Goal: Task Accomplishment & Management: Complete application form

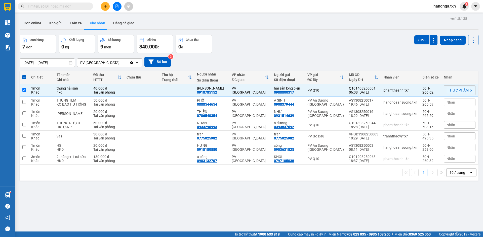
click at [107, 8] on button at bounding box center [105, 6] width 9 height 9
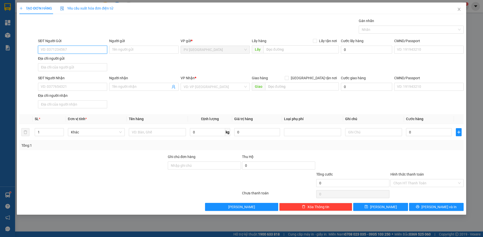
click at [69, 50] on input "SĐT Người Gửi" at bounding box center [72, 50] width 69 height 8
click at [134, 51] on input "Người gửi" at bounding box center [143, 50] width 69 height 8
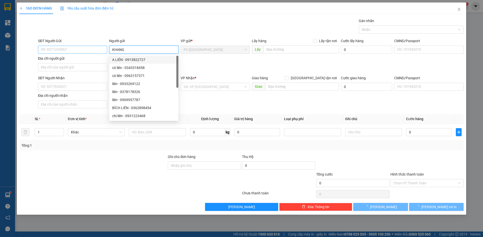
type input "KHANG"
click at [50, 50] on input "SĐT Người Gửi" at bounding box center [72, 50] width 69 height 8
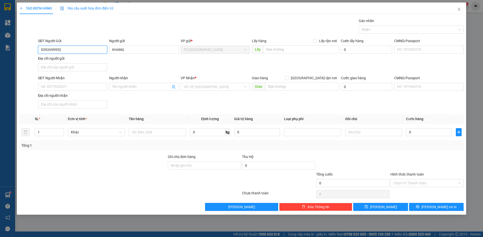
drag, startPoint x: 64, startPoint y: 49, endPoint x: 33, endPoint y: 53, distance: 31.1
click at [33, 53] on div "SĐT Người Gửi 0392699952 0392699952 Người gửi KHANG VP gửi * PV Hòa Thành Lấy h…" at bounding box center [241, 55] width 445 height 35
type input "0392699952"
click at [72, 86] on input "SĐT Người Nhận" at bounding box center [72, 87] width 69 height 8
paste input "0392699952"
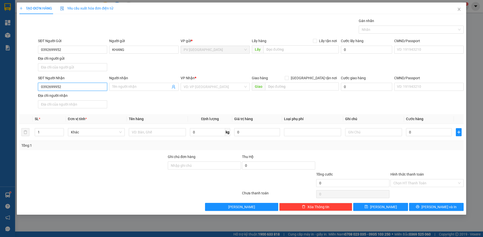
type input "0392699952"
click at [118, 81] on div "Người nhận" at bounding box center [143, 79] width 69 height 8
click at [123, 86] on input "Người nhận" at bounding box center [141, 87] width 58 height 6
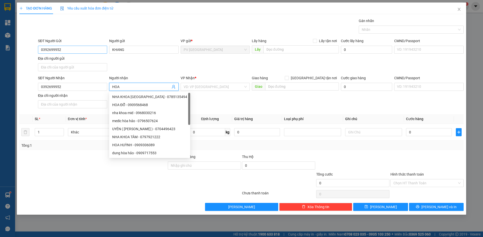
type input "HOA"
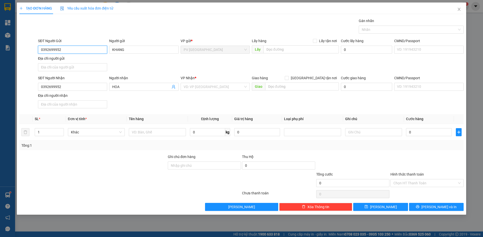
drag, startPoint x: 62, startPoint y: 49, endPoint x: 33, endPoint y: 49, distance: 29.2
click at [33, 49] on div "SĐT Người Gửi 0392699952 0392699952 Người gửi KHANG VP gửi * PV Hòa Thành Lấy h…" at bounding box center [241, 55] width 445 height 35
type input "0395013172"
click at [31, 57] on div at bounding box center [28, 55] width 19 height 35
click at [193, 85] on input "search" at bounding box center [213, 87] width 60 height 8
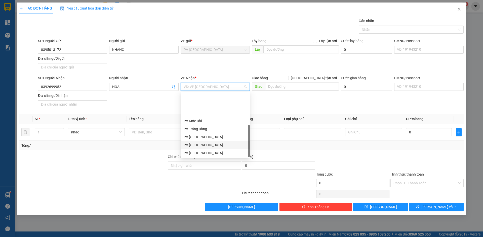
scroll to position [32, 0]
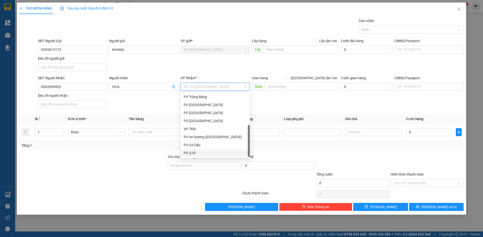
click at [201, 150] on div "PV Q10" at bounding box center [214, 153] width 69 height 8
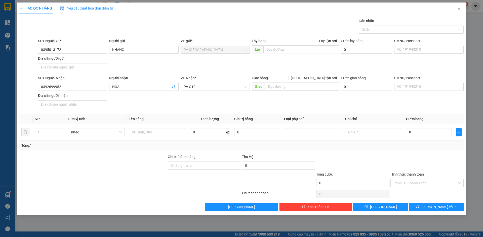
drag, startPoint x: 133, startPoint y: 175, endPoint x: 130, endPoint y: 170, distance: 6.1
click at [133, 175] on div at bounding box center [93, 181] width 148 height 18
click at [142, 133] on input "text" at bounding box center [157, 132] width 57 height 8
type input "HỘP ÁO"
click at [111, 187] on div at bounding box center [93, 181] width 148 height 18
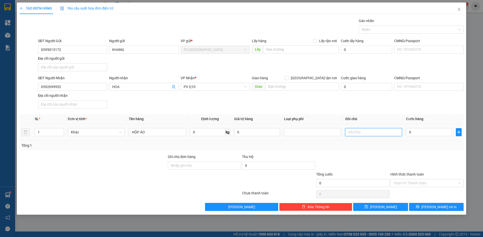
click at [374, 131] on input "text" at bounding box center [373, 132] width 57 height 8
click at [428, 131] on input "0" at bounding box center [429, 132] width 46 height 8
type input "3"
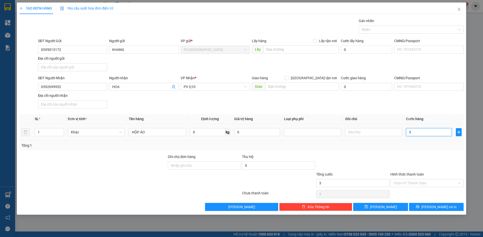
type input "30"
type input "300"
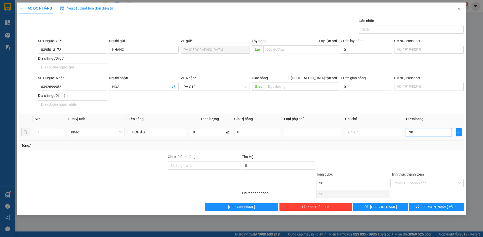
type input "300"
type input "3.000"
type input "30.000"
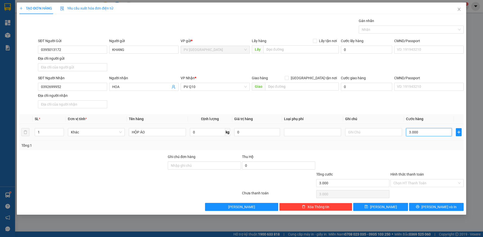
type input "30.000"
click at [398, 183] on input "Hình thức thanh toán" at bounding box center [425, 184] width 64 height 8
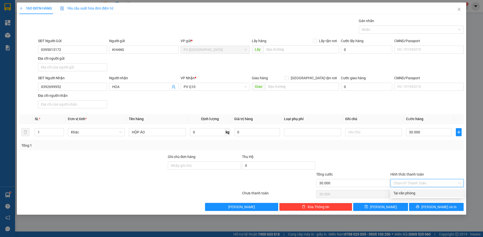
click at [396, 195] on div "Tại văn phòng" at bounding box center [426, 194] width 67 height 6
type input "0"
click at [382, 158] on div at bounding box center [352, 163] width 74 height 18
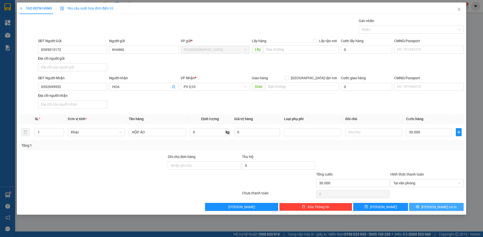
click at [422, 209] on button "[PERSON_NAME] và In" at bounding box center [436, 207] width 55 height 8
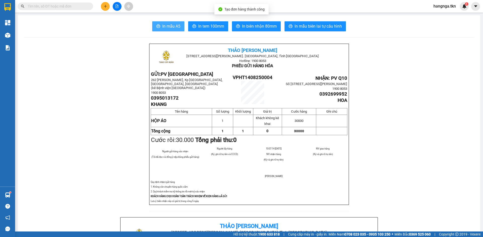
click at [169, 27] on span "In mẫu A5" at bounding box center [171, 26] width 18 height 6
click at [106, 9] on button at bounding box center [105, 6] width 9 height 9
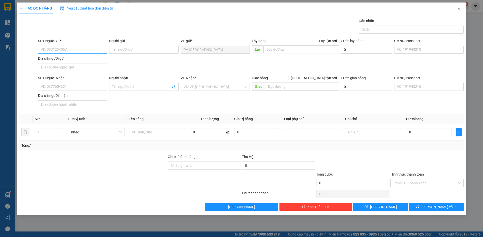
click at [84, 54] on div "SĐT Người Gửi VD: 0371234567" at bounding box center [72, 47] width 69 height 18
click at [84, 53] on input "SĐT Người Gửi" at bounding box center [72, 50] width 69 height 8
type input "0985625976"
click at [89, 60] on div "0985625976 - AN" at bounding box center [72, 60] width 63 height 6
type input "AN"
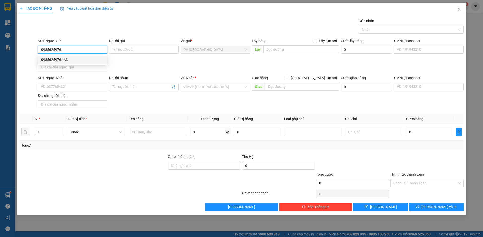
type input "0938480938"
type input "THI"
type input "60.000"
type input "0985625976"
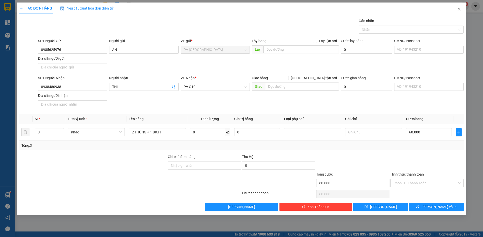
click at [129, 108] on div "SĐT Người Nhận 0938480938 Người nhận THI VP Nhận * PV Q10 Giao hàng Giao tận nơ…" at bounding box center [250, 92] width 427 height 35
click at [94, 197] on div at bounding box center [130, 194] width 222 height 10
click at [52, 131] on input "3" at bounding box center [49, 133] width 29 height 8
type input "1"
click at [74, 180] on div at bounding box center [93, 181] width 148 height 18
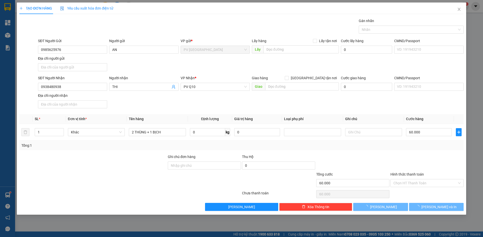
type input "0"
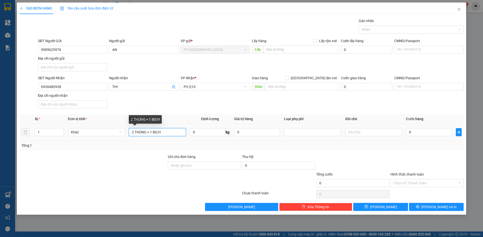
drag, startPoint x: 179, startPoint y: 132, endPoint x: 115, endPoint y: 138, distance: 64.4
click at [115, 138] on tr "1 Khác 2 THÙNG + 1 BỊCH 0 kg 0 0" at bounding box center [241, 132] width 444 height 17
type input "THÙNG THỰC PHẨM"
click at [135, 217] on div "TẠO ĐƠN HÀNG Yêu cầu xuất hóa đơn điện tử Transit Pickup Surcharge Ids Transit …" at bounding box center [241, 118] width 483 height 237
click at [418, 134] on input "0" at bounding box center [429, 132] width 46 height 8
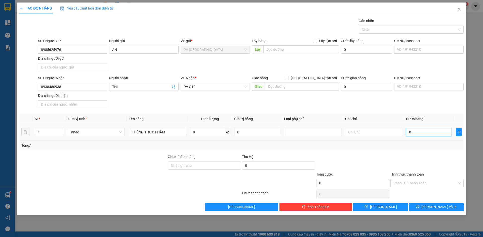
type input "5"
type input "50"
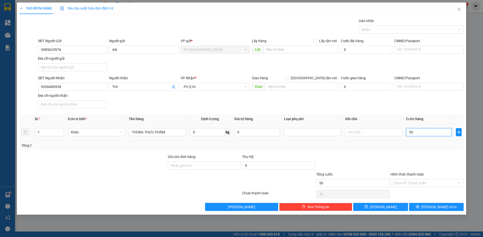
type input "500"
type input "5.000"
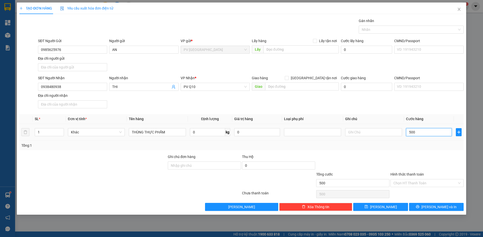
type input "5.000"
type input "50.000"
click at [370, 31] on div at bounding box center [408, 30] width 97 height 6
type input "50.000"
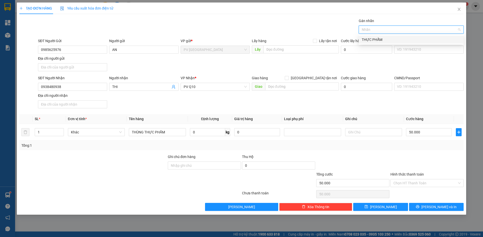
click at [373, 38] on div "THỰC PHẨM" at bounding box center [410, 40] width 99 height 6
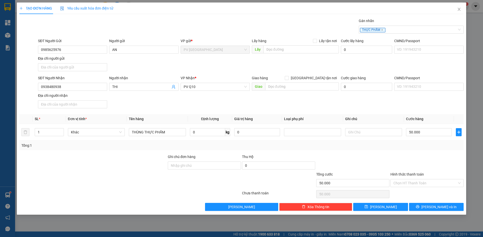
click at [372, 106] on div "SĐT Người Nhận 0938480938 Người nhận THI VP Nhận * PV Q10 Giao hàng Giao tận nơ…" at bounding box center [250, 92] width 427 height 35
click at [418, 207] on button "[PERSON_NAME] và In" at bounding box center [436, 207] width 55 height 8
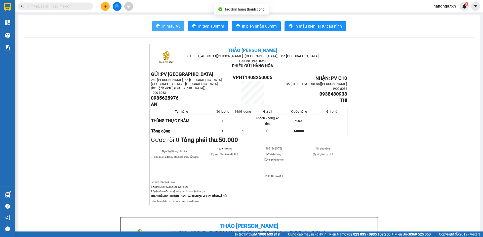
click at [177, 27] on span "In mẫu A5" at bounding box center [171, 26] width 18 height 6
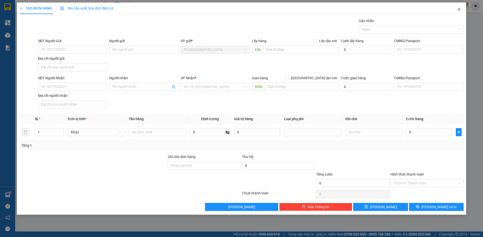
click at [459, 8] on icon "close" at bounding box center [459, 9] width 4 height 4
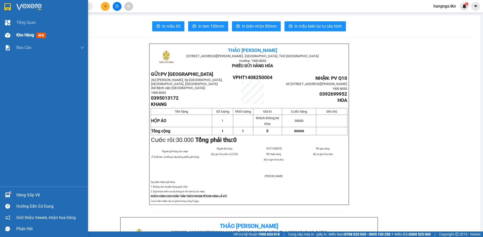
click at [15, 41] on div "Kho hàng mới" at bounding box center [44, 35] width 88 height 13
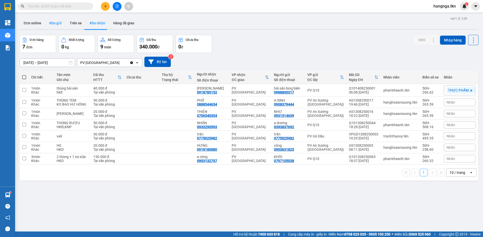
click at [55, 24] on button "Kho gửi" at bounding box center [55, 23] width 20 height 12
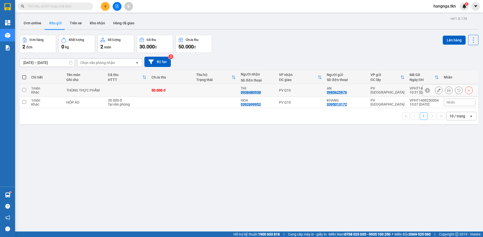
click at [103, 96] on td "THÙNG THỰC PHẨM" at bounding box center [84, 90] width 41 height 13
checkbox input "true"
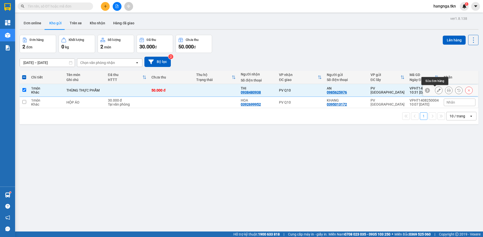
click at [437, 90] on icon at bounding box center [439, 91] width 4 height 4
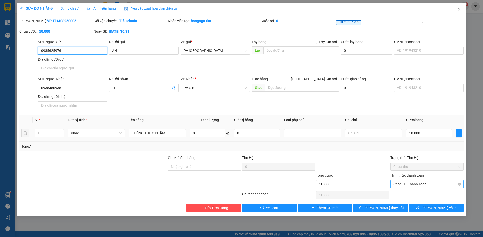
click at [412, 184] on span "Chọn HT Thanh Toán" at bounding box center [426, 185] width 67 height 8
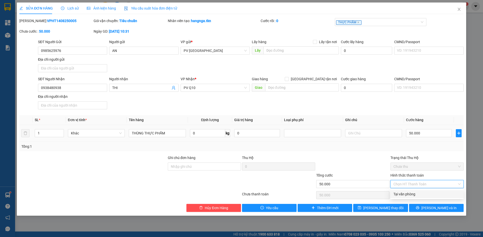
click at [409, 195] on div "Tại văn phòng" at bounding box center [426, 195] width 67 height 6
type input "0"
click at [415, 211] on button "[PERSON_NAME] và In" at bounding box center [436, 208] width 55 height 8
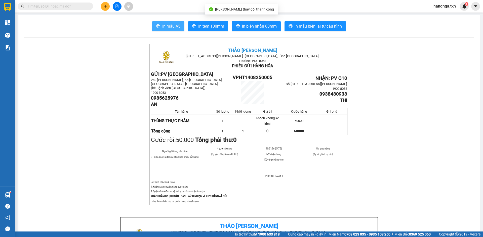
click at [158, 22] on button "In mẫu A5" at bounding box center [168, 26] width 32 height 10
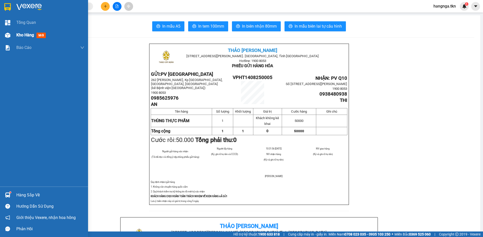
click at [29, 35] on span "Kho hàng" at bounding box center [25, 35] width 18 height 5
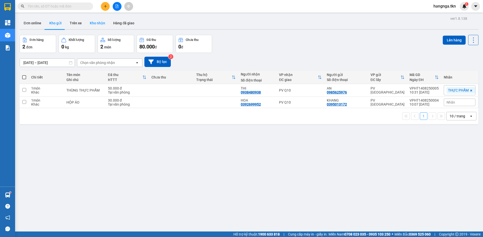
click at [100, 27] on button "Kho nhận" at bounding box center [97, 23] width 23 height 12
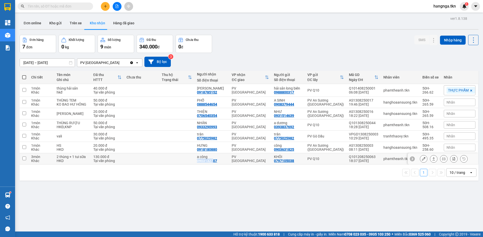
drag, startPoint x: 215, startPoint y: 164, endPoint x: 215, endPoint y: 167, distance: 3.0
click at [215, 163] on div "a công 0903132707" at bounding box center [212, 159] width 30 height 8
checkbox input "true"
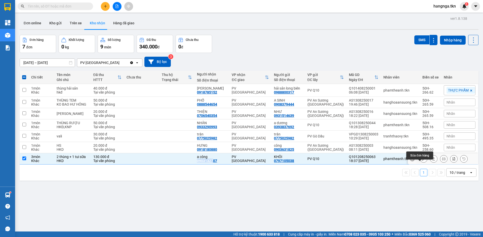
click at [421, 161] on icon at bounding box center [423, 159] width 4 height 4
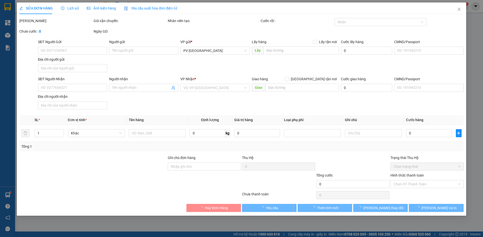
type input "0797105038"
type input "KHÔI"
type input "0903132707"
type input "a công"
type input "130.000"
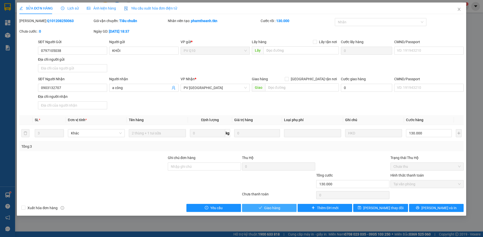
click at [269, 209] on span "Giao hàng" at bounding box center [272, 209] width 16 height 6
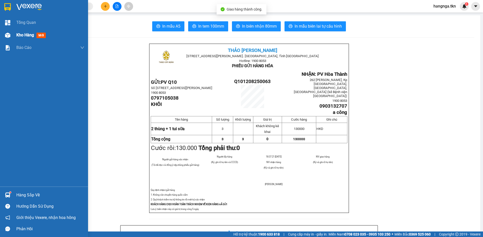
click at [15, 37] on div "Kho hàng mới" at bounding box center [44, 35] width 88 height 13
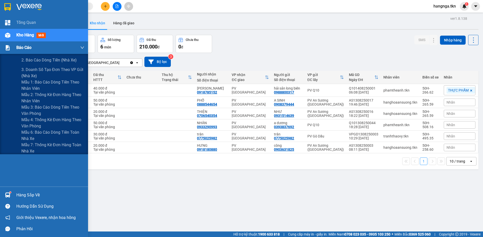
click at [19, 48] on span "Báo cáo" at bounding box center [23, 47] width 15 height 6
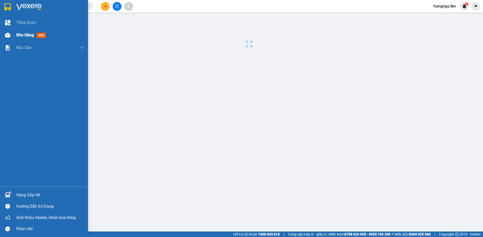
click at [26, 34] on span "Kho hàng" at bounding box center [25, 35] width 18 height 5
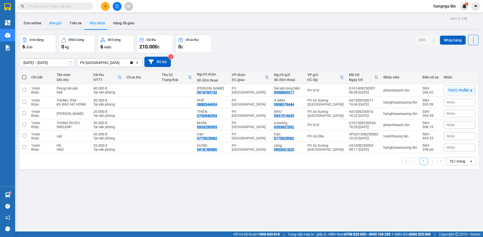
click at [58, 25] on button "Kho gửi" at bounding box center [55, 23] width 20 height 12
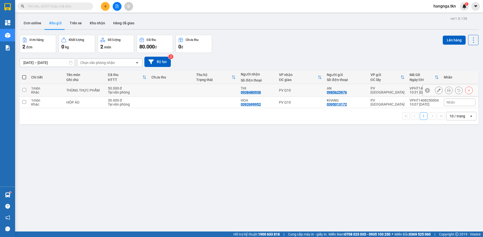
click at [58, 89] on div "1 món" at bounding box center [46, 88] width 30 height 4
checkbox input "true"
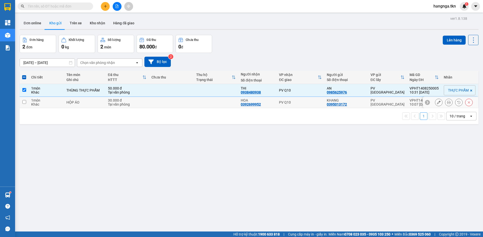
click at [60, 100] on div "1 món" at bounding box center [46, 101] width 30 height 4
checkbox input "true"
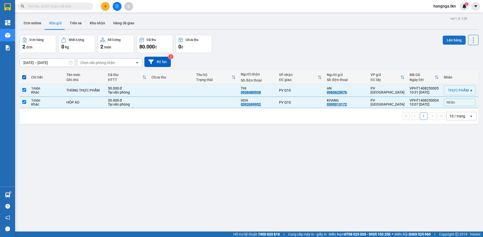
click at [447, 39] on button "Lên hàng" at bounding box center [453, 40] width 23 height 9
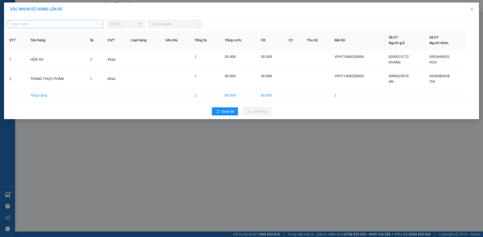
click at [67, 25] on span "Chọn tuyến" at bounding box center [55, 24] width 89 height 8
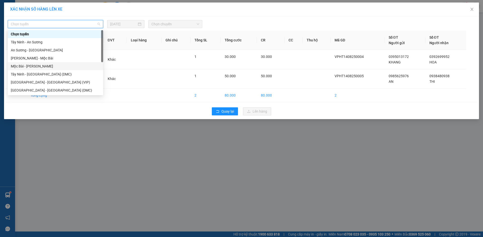
scroll to position [8, 0]
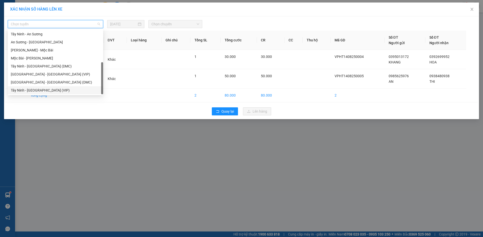
click at [67, 90] on div "Tây Ninh - [GEOGRAPHIC_DATA] (VIP)" at bounding box center [55, 91] width 89 height 6
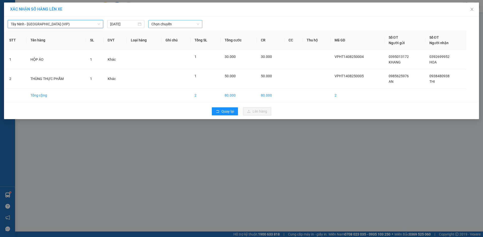
click at [175, 24] on span "Chọn chuyến" at bounding box center [175, 24] width 48 height 8
type input "4784"
click at [176, 44] on div "10:20 - 70H-047.84" at bounding box center [170, 42] width 39 height 6
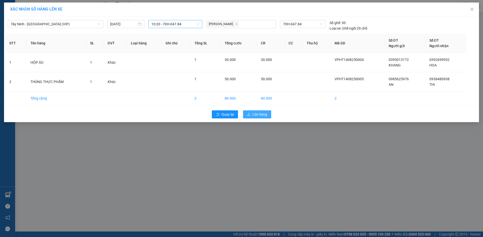
click at [254, 112] on span "Lên hàng" at bounding box center [259, 115] width 15 height 6
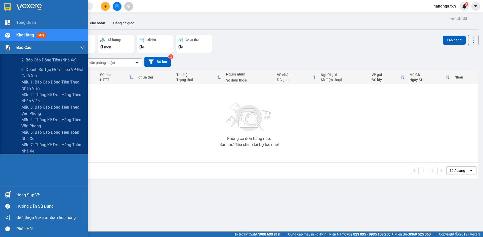
click at [23, 47] on span "Báo cáo" at bounding box center [23, 47] width 15 height 6
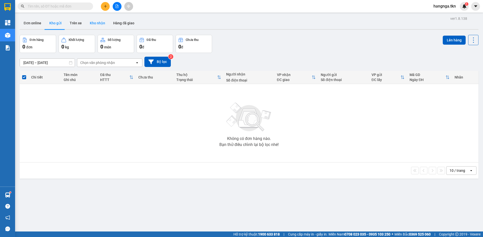
drag, startPoint x: 92, startPoint y: 30, endPoint x: 89, endPoint y: 24, distance: 6.6
click at [92, 30] on div "Đơn online Kho gửi Trên xe Kho nhận Hàng đã giao" at bounding box center [249, 23] width 458 height 13
click at [89, 24] on button "Kho nhận" at bounding box center [97, 23] width 23 height 12
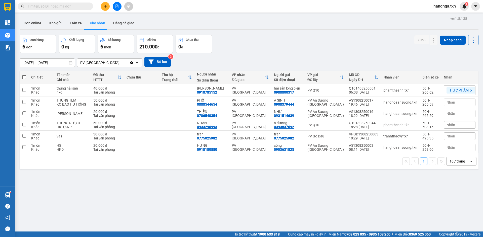
click at [289, 31] on div "ver 1.8.138 Đơn online Kho gửi Trên xe Kho nhận Hàng đã giao Đơn hàng 6 đơn Khố…" at bounding box center [249, 133] width 462 height 237
click at [209, 125] on div "NHÂN" at bounding box center [212, 123] width 30 height 4
checkbox input "true"
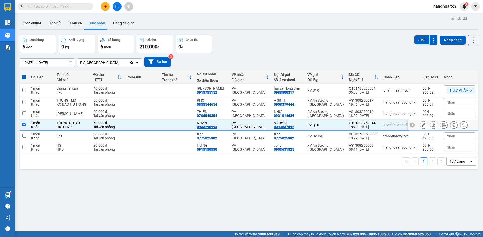
click at [421, 127] on icon at bounding box center [423, 125] width 4 height 4
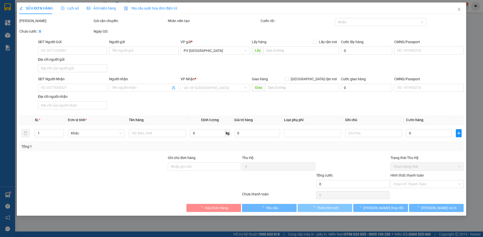
type input "0393837692"
type input "a dương"
type input "0933290993"
type input "NHÂN"
type input "50.000"
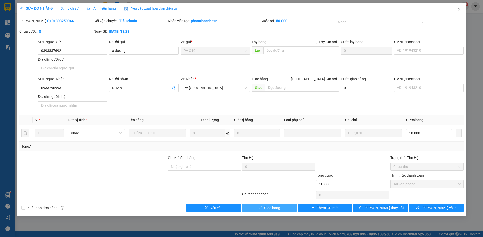
click at [267, 208] on span "Giao hàng" at bounding box center [272, 209] width 16 height 6
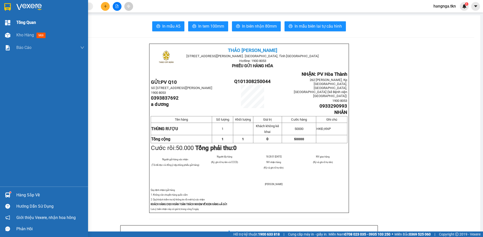
click at [30, 22] on span "Tổng Quan" at bounding box center [26, 22] width 20 height 6
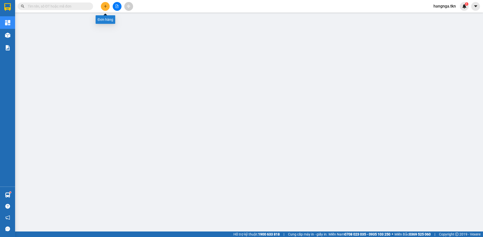
click at [107, 6] on button at bounding box center [105, 6] width 9 height 9
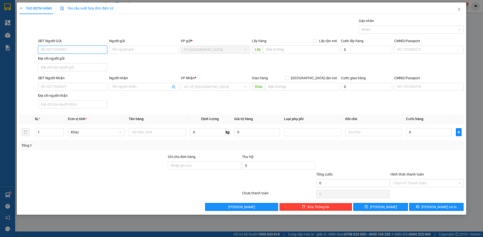
click at [87, 51] on input "SĐT Người Gửi" at bounding box center [72, 50] width 69 height 8
click at [139, 51] on input "Người gửi" at bounding box center [143, 50] width 69 height 8
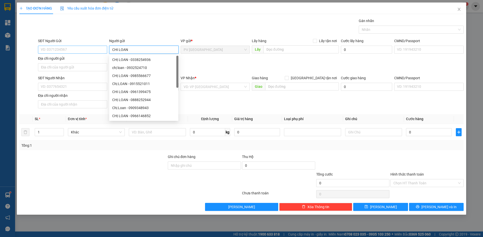
type input "CHI LOAN"
click at [77, 48] on input "SĐT Người Gửi" at bounding box center [72, 50] width 69 height 8
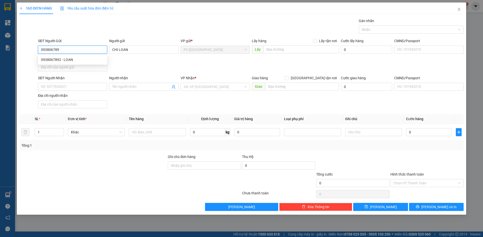
type input "0938067892"
click at [71, 61] on div "0938067892 - LOAN" at bounding box center [72, 60] width 63 height 6
type input "LOAN"
type input "0919190219"
type input "DUNG"
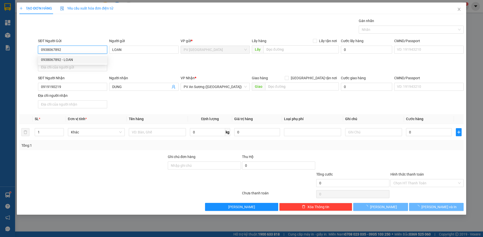
type input "40.000"
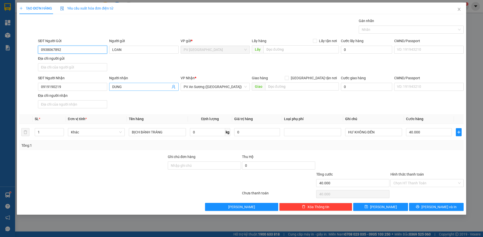
type input "0938067892"
click at [130, 89] on input "DUNG" at bounding box center [141, 87] width 58 height 6
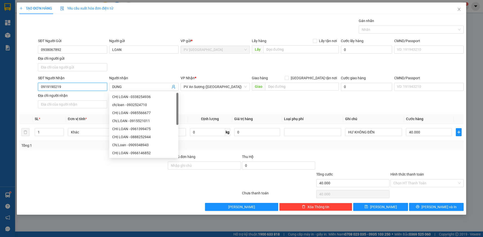
click at [71, 88] on input "0919190219" at bounding box center [72, 87] width 69 height 8
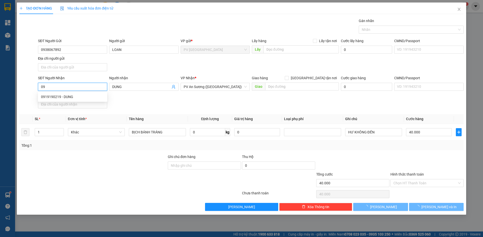
type input "0"
type input "0707933142"
click at [74, 98] on div "0707933142 - [PERSON_NAME]" at bounding box center [72, 97] width 63 height 6
type input "THANH"
type input "70.000"
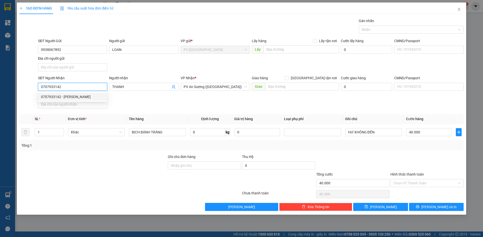
type input "70.000"
type input "0707933142"
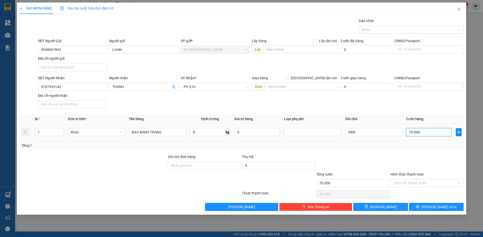
click at [411, 134] on input "70.000" at bounding box center [429, 132] width 46 height 8
type input "0"
click at [421, 134] on input "0" at bounding box center [429, 132] width 46 height 8
click at [408, 133] on input "0" at bounding box center [429, 132] width 46 height 8
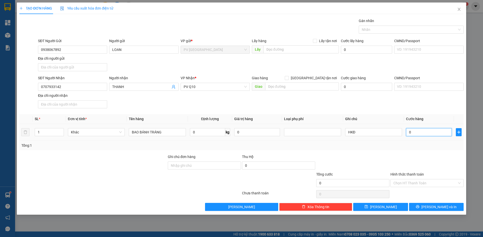
click at [411, 132] on input "0" at bounding box center [429, 132] width 46 height 8
click at [413, 134] on input "0" at bounding box center [429, 132] width 46 height 8
click at [414, 134] on input "0" at bounding box center [429, 132] width 46 height 8
type input "0"
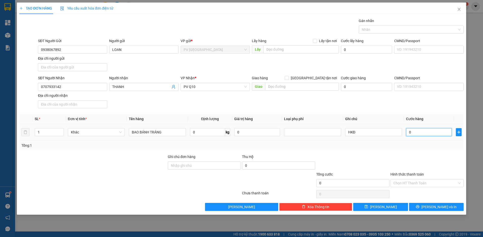
type input "3"
type input "03"
type input "30"
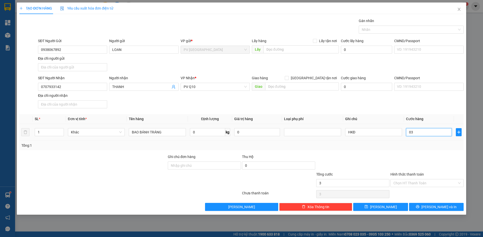
type input "030"
type input "3"
type input "03"
type input "0"
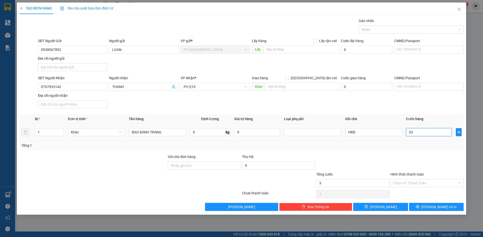
type input "0"
click at [344, 181] on input "0" at bounding box center [352, 183] width 73 height 8
click at [334, 185] on input "0" at bounding box center [352, 183] width 73 height 8
click at [333, 185] on input "0" at bounding box center [352, 183] width 73 height 8
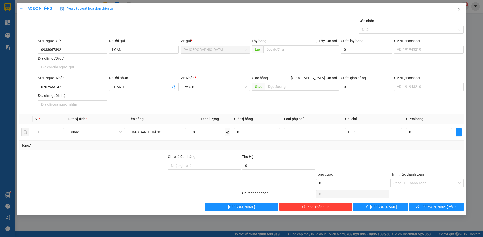
click at [135, 172] on div at bounding box center [93, 181] width 148 height 18
click at [131, 166] on div at bounding box center [93, 163] width 148 height 18
click at [130, 166] on div at bounding box center [93, 163] width 148 height 18
click at [334, 182] on input "0" at bounding box center [352, 183] width 73 height 8
click at [330, 185] on input "0" at bounding box center [352, 183] width 73 height 8
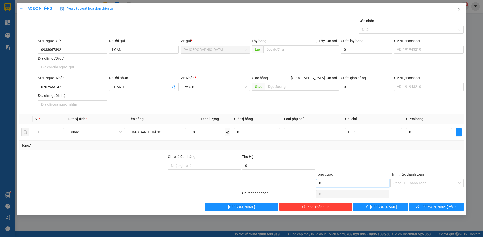
click at [337, 185] on input "0" at bounding box center [352, 183] width 73 height 8
click at [417, 183] on input "Hình thức thanh toán" at bounding box center [425, 184] width 64 height 8
click at [416, 130] on input "0" at bounding box center [429, 132] width 46 height 8
type input "3"
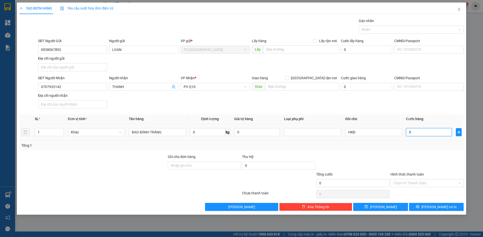
type input "3"
type input "30"
type input "300"
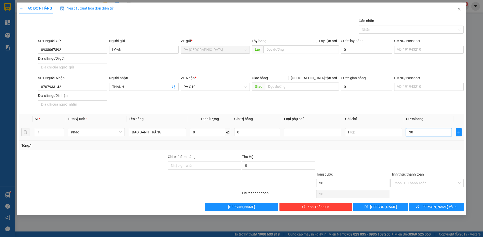
type input "300"
type input "3.000"
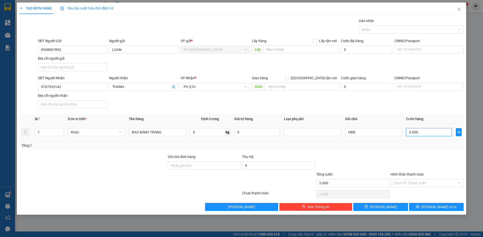
type input "30.000"
click at [421, 180] on input "Hình thức thanh toán" at bounding box center [425, 184] width 64 height 8
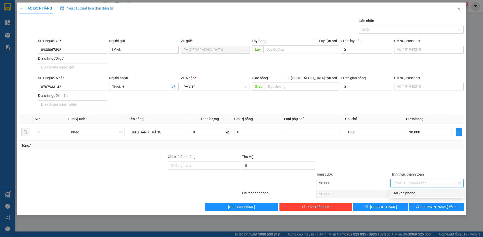
click at [413, 192] on div "Tại văn phòng" at bounding box center [426, 194] width 67 height 6
type input "0"
click at [431, 209] on button "[PERSON_NAME] và In" at bounding box center [436, 207] width 55 height 8
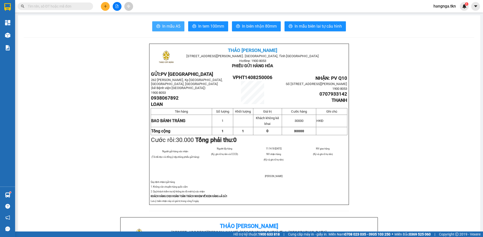
click at [173, 27] on span "In mẫu A5" at bounding box center [171, 26] width 18 height 6
click at [106, 7] on icon "plus" at bounding box center [106, 7] width 4 height 4
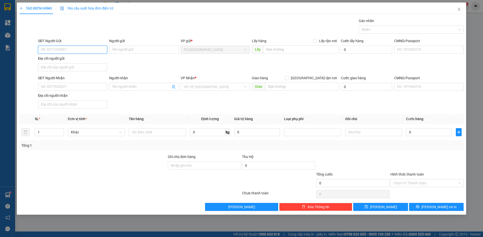
click at [72, 50] on input "SĐT Người Gửi" at bounding box center [72, 50] width 69 height 8
type input "0886077047"
click at [76, 61] on div "0886077047 - HẰNG" at bounding box center [72, 60] width 63 height 6
type input "HẰNG"
type input "0392780990"
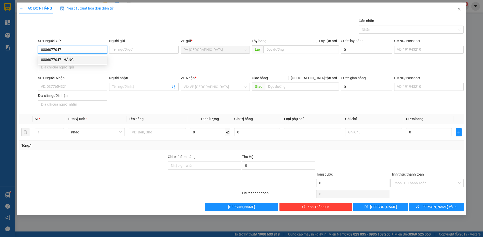
type input "THANH"
type input "30.000"
type input "0886077047"
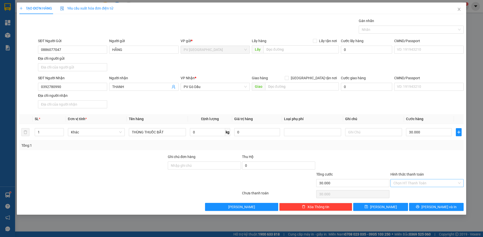
click at [420, 183] on input "Hình thức thanh toán" at bounding box center [425, 184] width 64 height 8
click at [413, 194] on div "Tại văn phòng" at bounding box center [426, 194] width 67 height 6
type input "0"
click at [446, 206] on span "[PERSON_NAME] và In" at bounding box center [438, 208] width 35 height 6
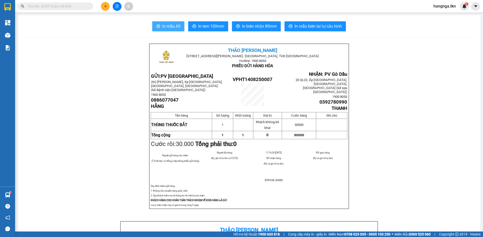
click at [156, 27] on icon "printer" at bounding box center [158, 26] width 4 height 4
click at [107, 6] on button at bounding box center [105, 6] width 9 height 9
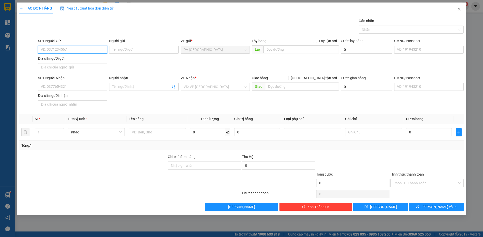
click at [80, 50] on input "SĐT Người Gửi" at bounding box center [72, 50] width 69 height 8
type input "0869225260"
click at [69, 59] on div "0869225260 - NAM" at bounding box center [72, 60] width 63 height 6
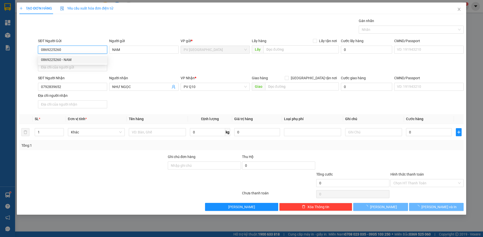
type input "NAM"
type input "0792839652"
type input "NHƯ NGỌC"
type input "50.000"
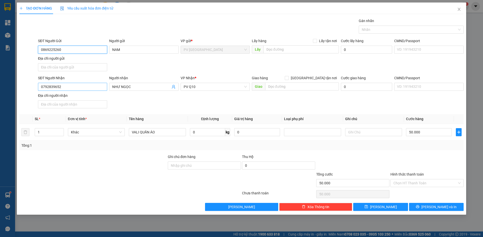
type input "0869225260"
click at [69, 87] on input "0792839652" at bounding box center [72, 87] width 69 height 8
click at [132, 101] on div "SĐT Người Nhận 0792839652 Người nhận NHƯ NGỌC VP Nhận * PV Q10 Giao hàng Giao t…" at bounding box center [250, 92] width 427 height 35
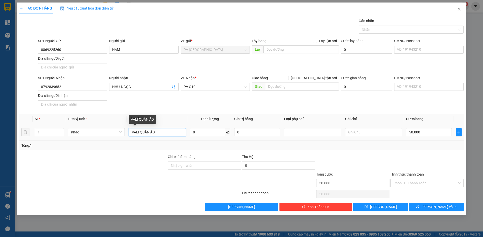
click at [167, 133] on input "VALI QUẦN ÁO" at bounding box center [157, 132] width 57 height 8
type input "V"
type input "HO SO"
click at [140, 117] on div "HO SO" at bounding box center [136, 119] width 14 height 9
click at [435, 149] on div "Tổng: 1" at bounding box center [241, 146] width 444 height 10
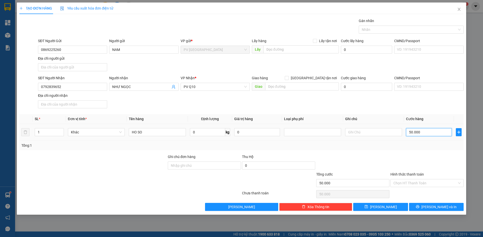
click at [410, 133] on input "50.000" at bounding box center [429, 132] width 46 height 8
click at [418, 142] on div "Tổng: 1" at bounding box center [241, 146] width 444 height 10
click at [411, 134] on input "50.000" at bounding box center [429, 132] width 46 height 8
type input "3"
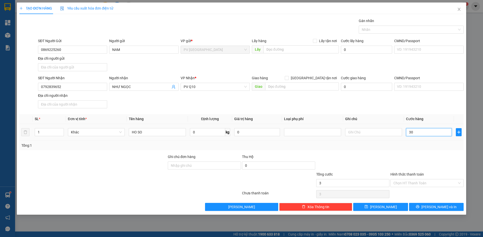
type input "302"
type input "30"
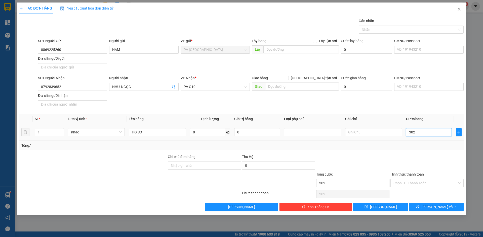
type input "30"
type input "300"
type input "3.000"
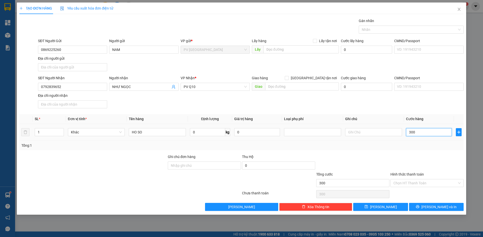
type input "3.000"
type input "30.000"
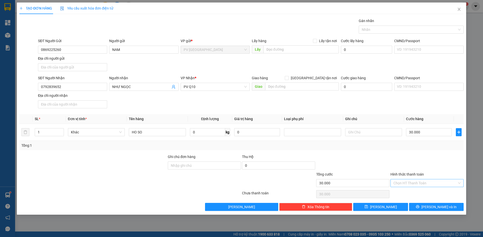
click at [424, 181] on input "Hình thức thanh toán" at bounding box center [425, 184] width 64 height 8
click at [409, 193] on div "Tại văn phòng" at bounding box center [426, 194] width 67 height 6
type input "0"
click at [433, 209] on span "[PERSON_NAME] và In" at bounding box center [438, 208] width 35 height 6
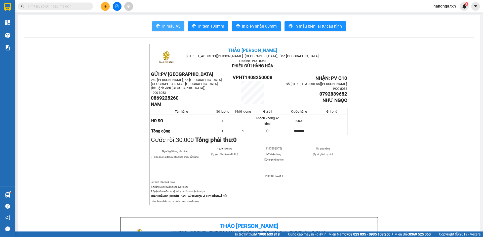
click at [170, 28] on span "In mẫu A5" at bounding box center [171, 26] width 18 height 6
